Goal: Task Accomplishment & Management: Manage account settings

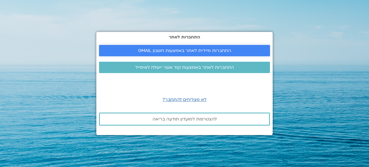
click at [183, 49] on span "התחברות מיידית לאתר באמצעות חשבון GMAIL" at bounding box center [184, 50] width 93 height 5
click at [226, 53] on span "התחברות מיידית לאתר באמצעות חשבון GMAIL" at bounding box center [184, 50] width 93 height 5
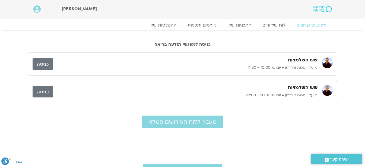
click at [50, 66] on link "כניסה" at bounding box center [43, 64] width 21 height 12
